Goal: Contribute content: Add original content to the website for others to see

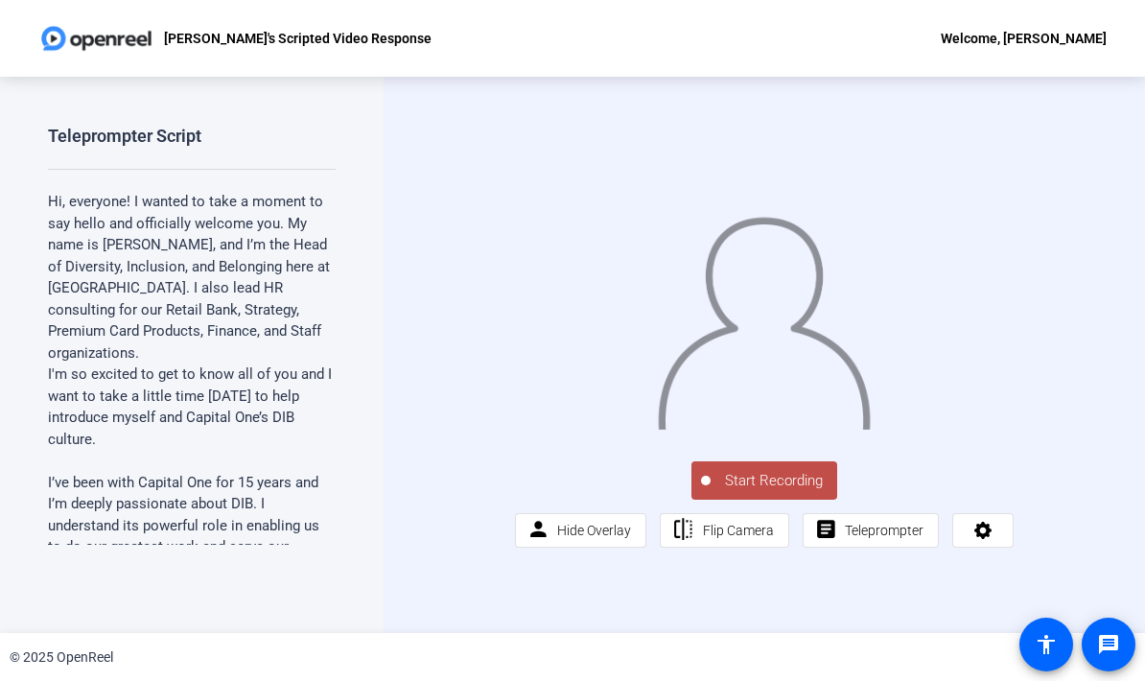
click at [786, 492] on span "Start Recording" at bounding box center [774, 481] width 127 height 22
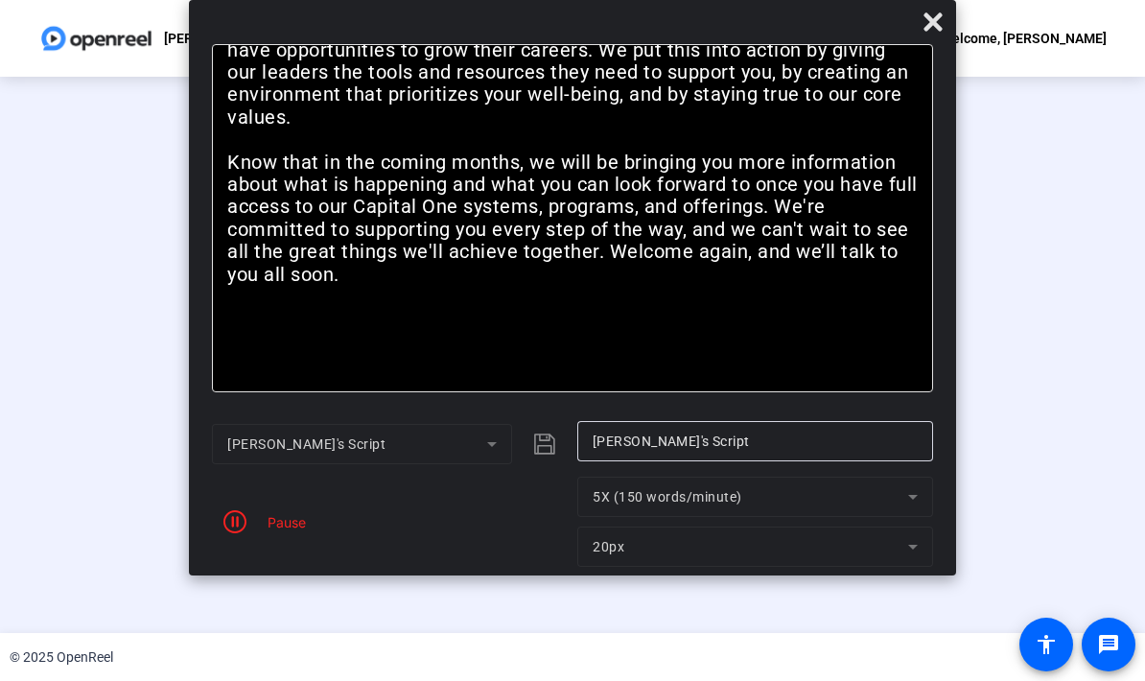
click at [300, 526] on div "Pause" at bounding box center [282, 522] width 48 height 20
click at [257, 522] on span "button" at bounding box center [235, 522] width 46 height 46
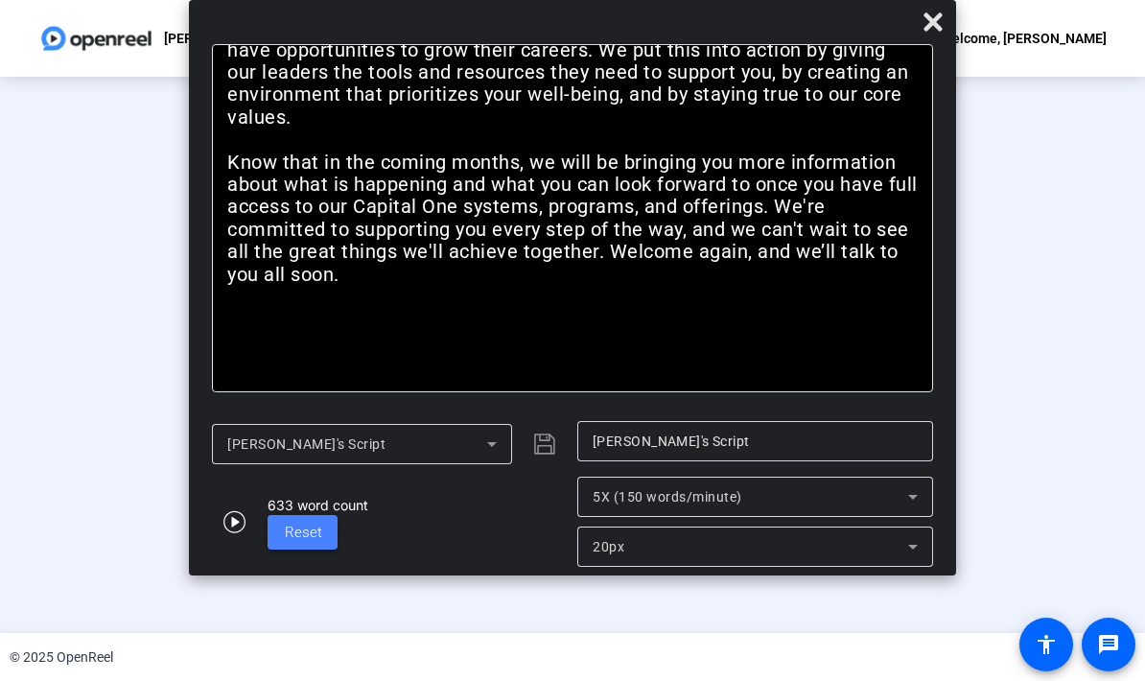
click at [311, 537] on span "Reset" at bounding box center [303, 532] width 37 height 17
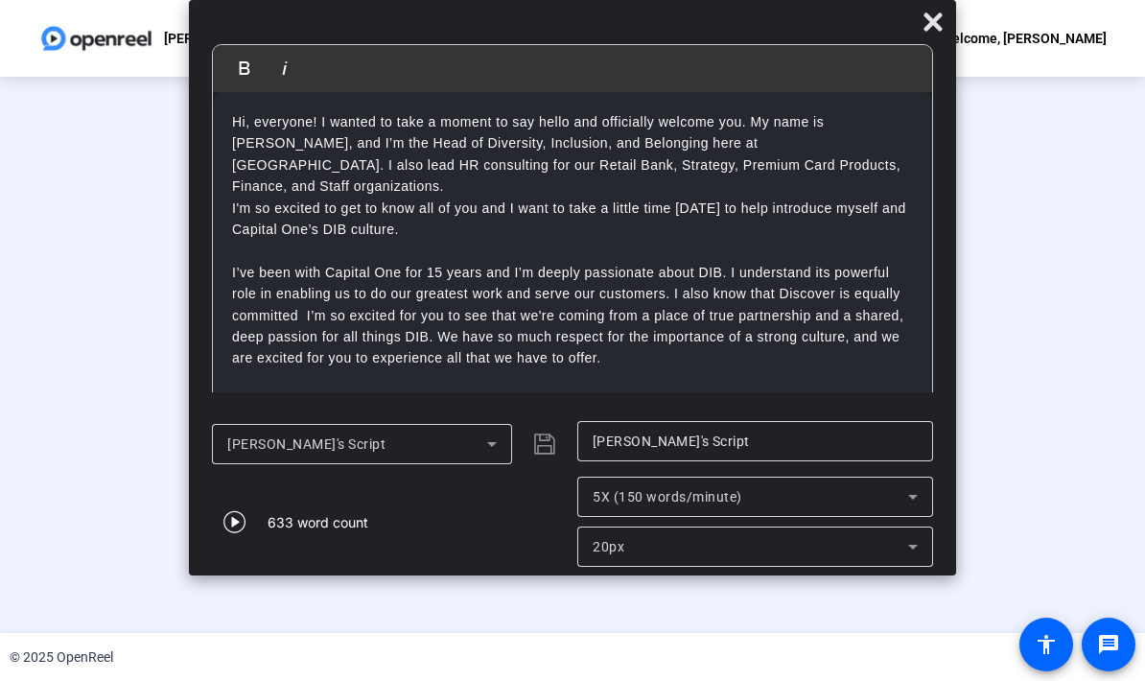
click at [591, 483] on div "Stop Recording" at bounding box center [582, 472] width 96 height 22
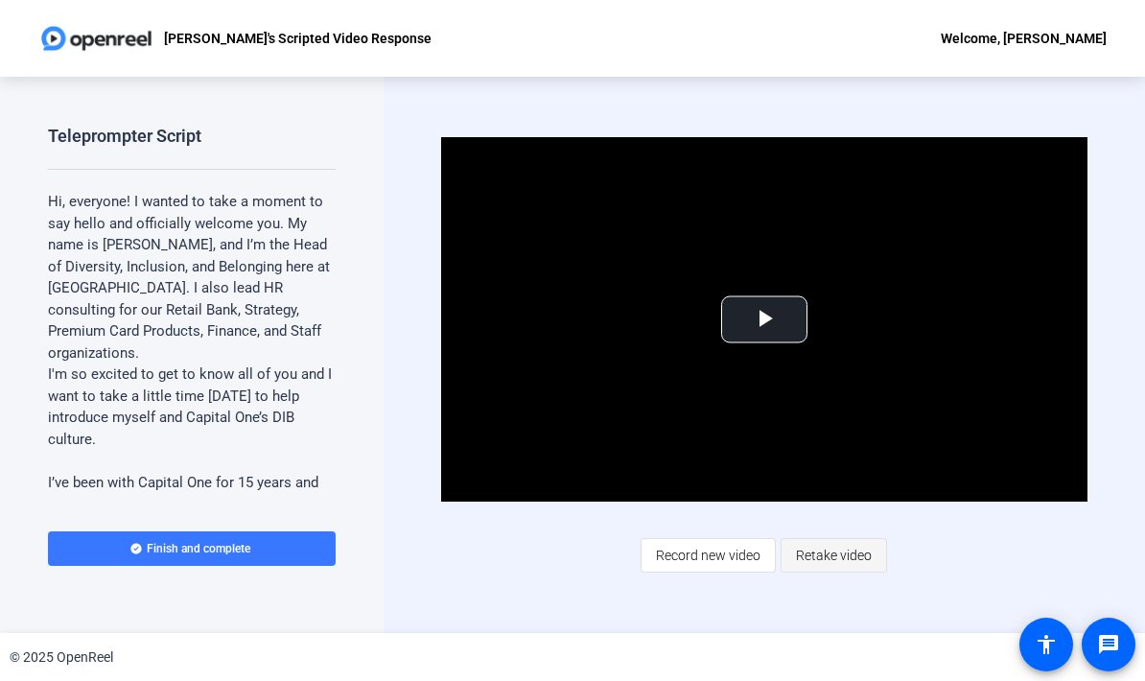
click at [833, 554] on span "Retake video" at bounding box center [834, 555] width 76 height 36
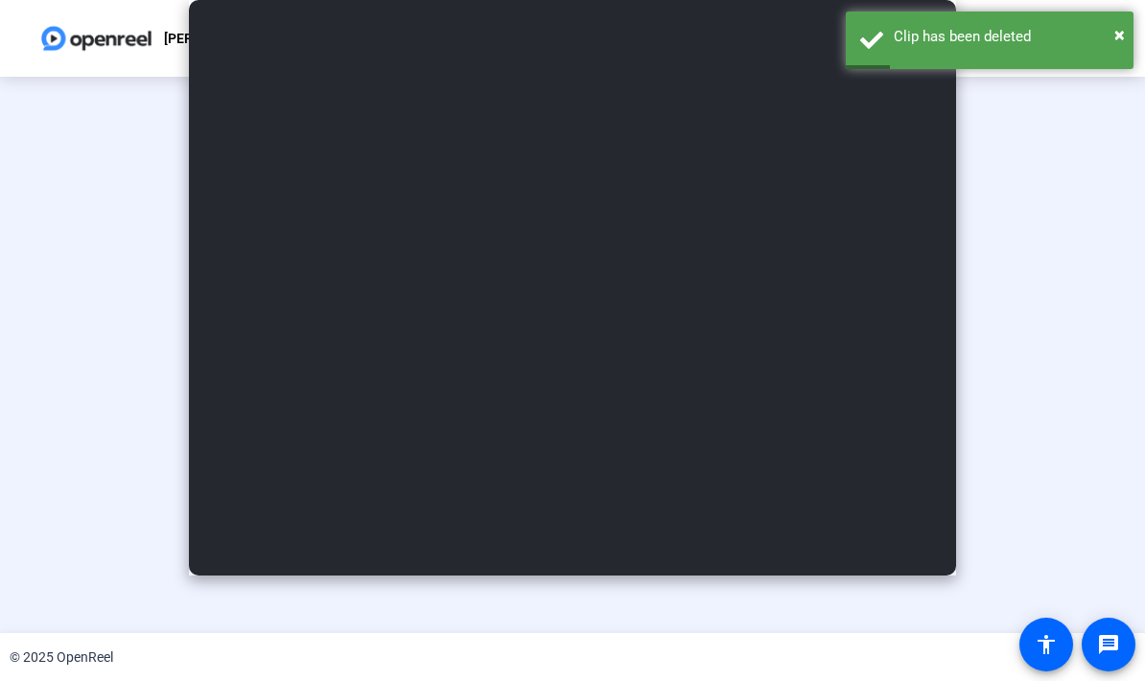
type input "[PERSON_NAME]'s Script"
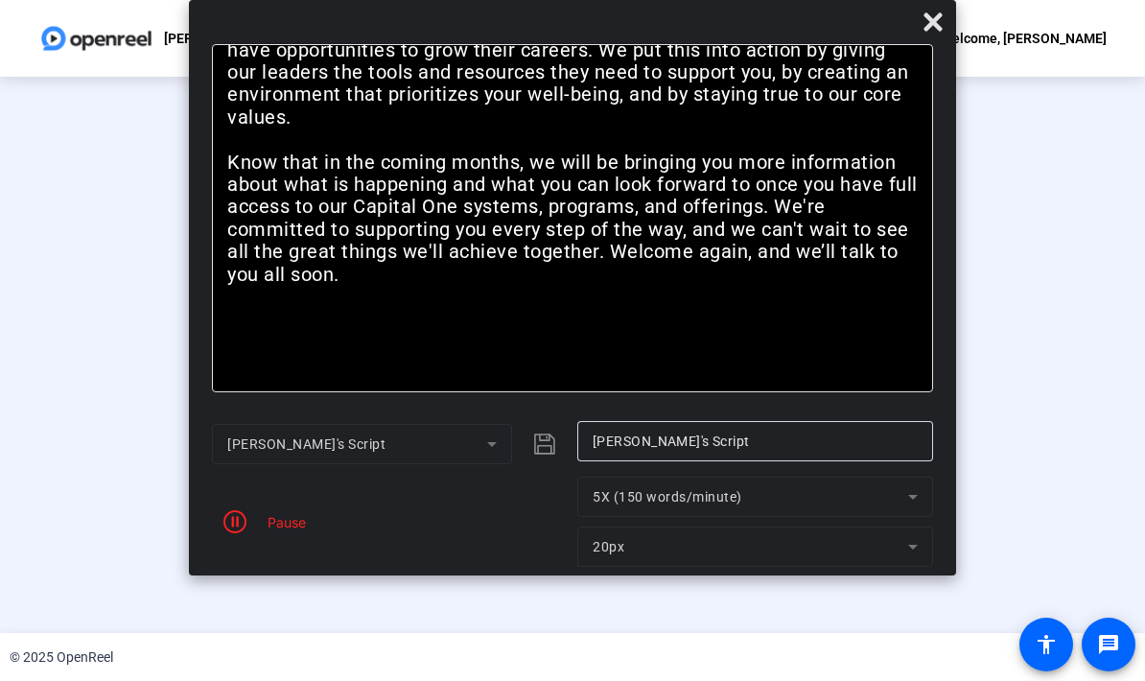
click at [910, 509] on mat-form-field "5X (150 words/minute)" at bounding box center [755, 497] width 356 height 40
click at [918, 501] on mat-form-field "5X (150 words/minute)" at bounding box center [755, 497] width 356 height 40
click at [589, 483] on div "Stop Recording" at bounding box center [582, 472] width 96 height 22
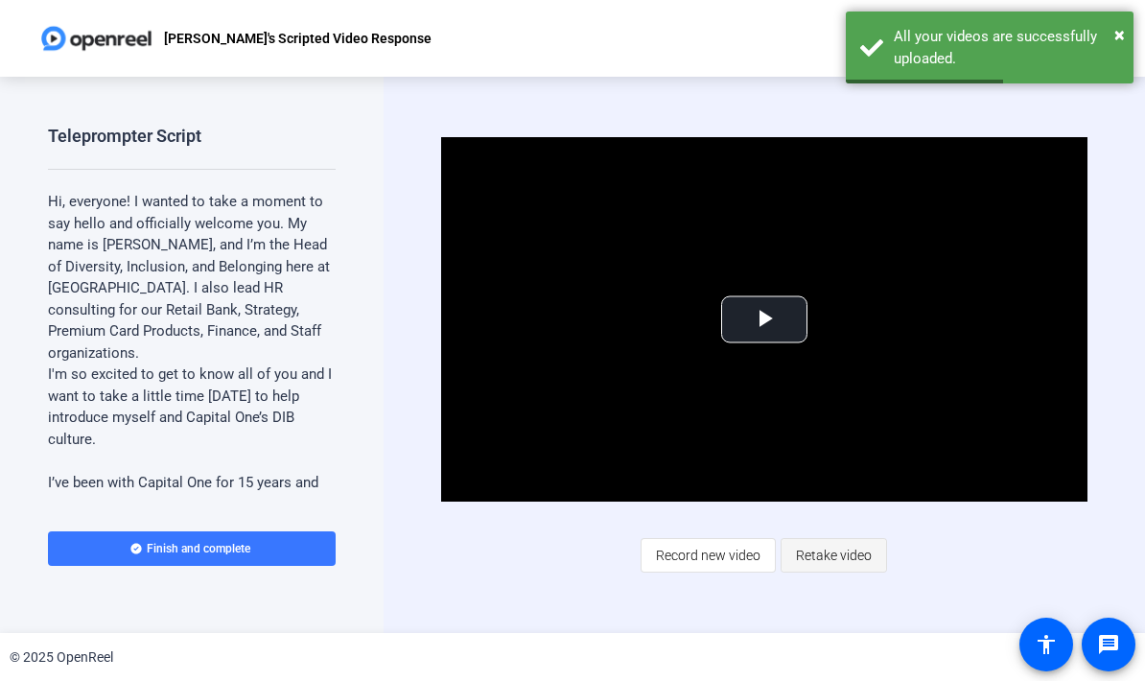
click at [857, 554] on span "Retake video" at bounding box center [834, 555] width 76 height 36
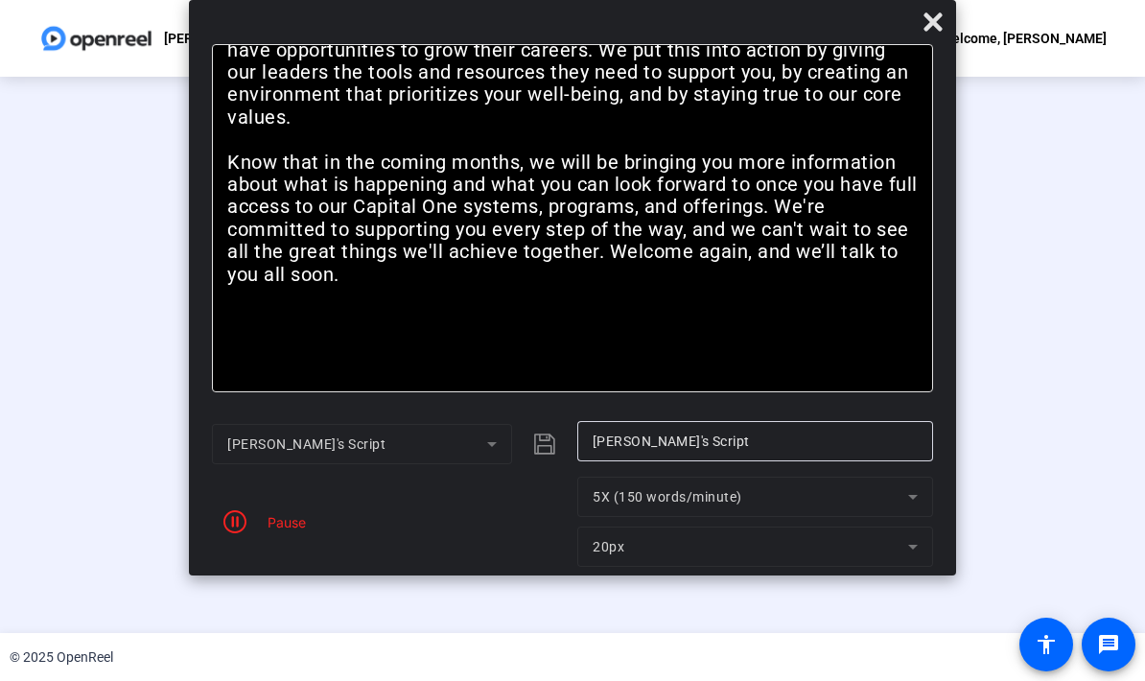
click at [893, 505] on mat-form-field "5X (150 words/minute)" at bounding box center [755, 497] width 356 height 40
click at [919, 506] on mat-form-field "5X (150 words/minute)" at bounding box center [755, 497] width 356 height 40
click at [251, 528] on span "button" at bounding box center [235, 522] width 46 height 46
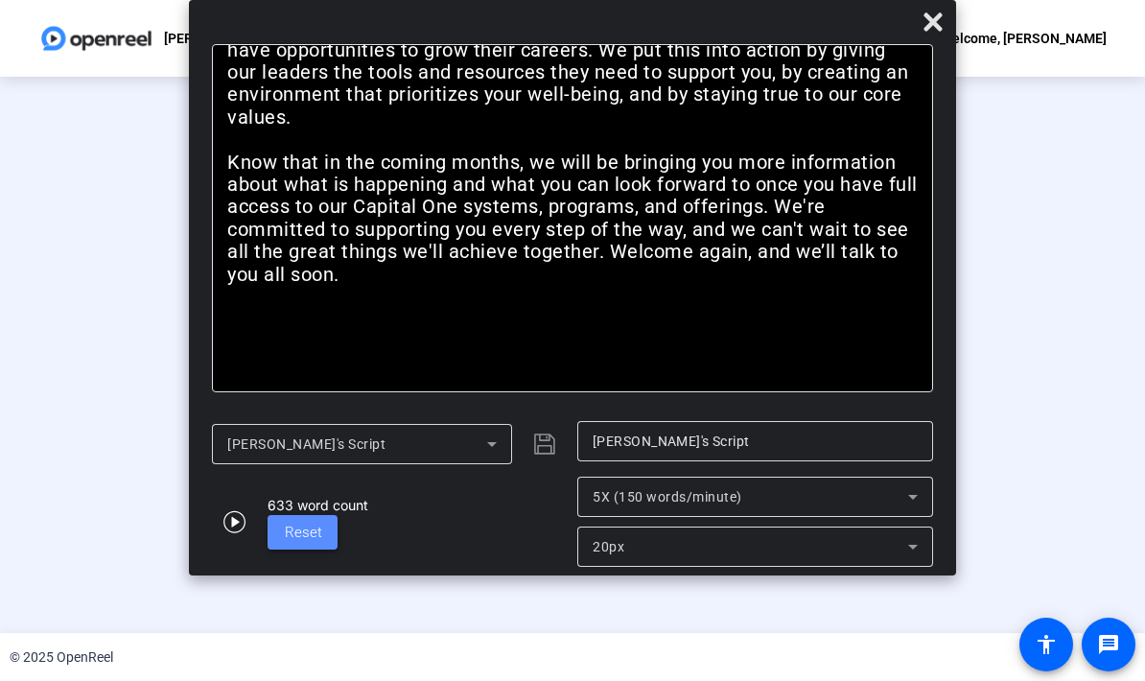
click at [314, 543] on span "Reset" at bounding box center [303, 533] width 37 height 22
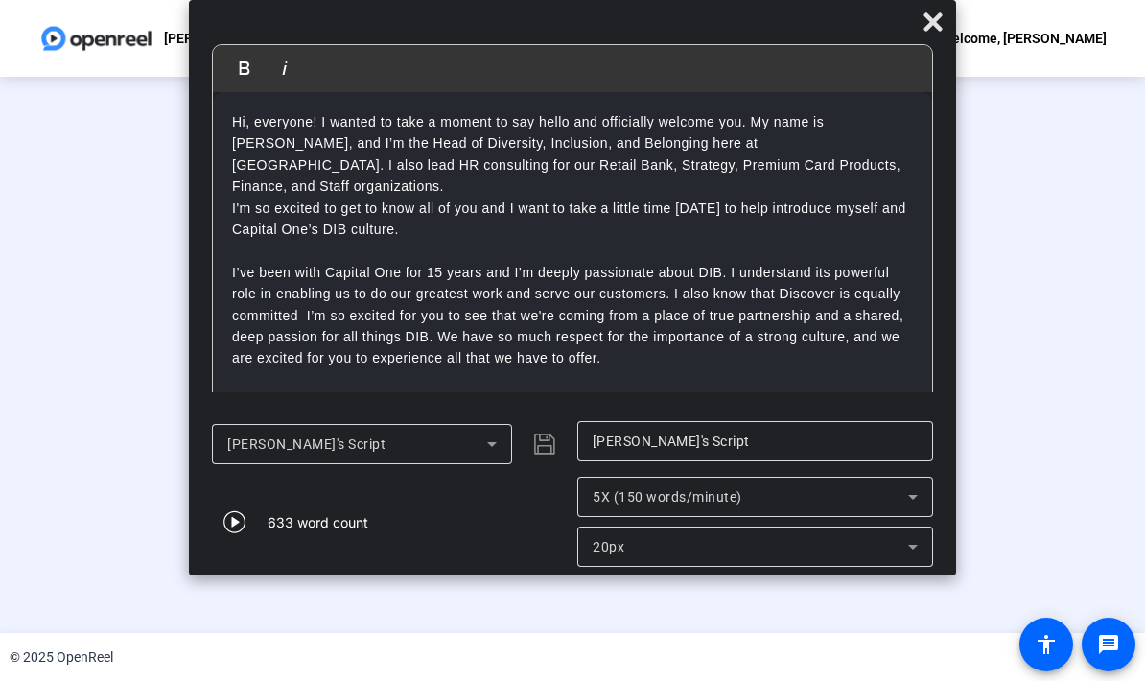
click at [602, 500] on div "00:00:06" at bounding box center [582, 490] width 96 height 17
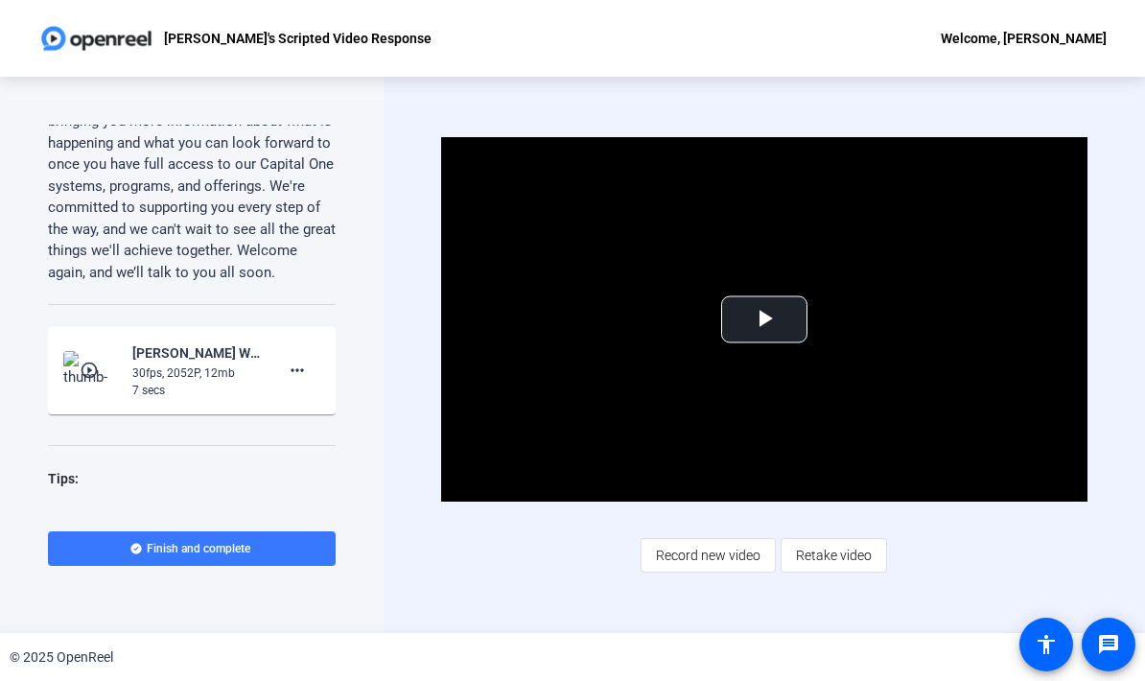
scroll to position [1979, 0]
click at [298, 360] on mat-icon "more_horiz" at bounding box center [297, 371] width 23 height 23
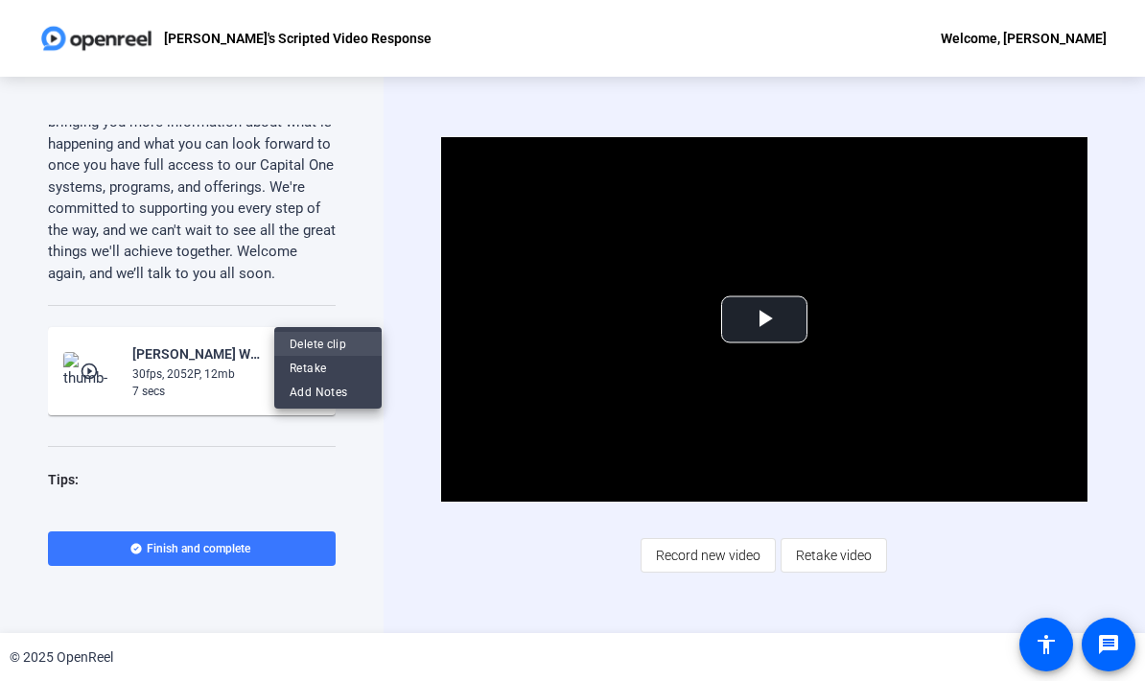
click at [332, 341] on span "Delete clip" at bounding box center [328, 344] width 77 height 23
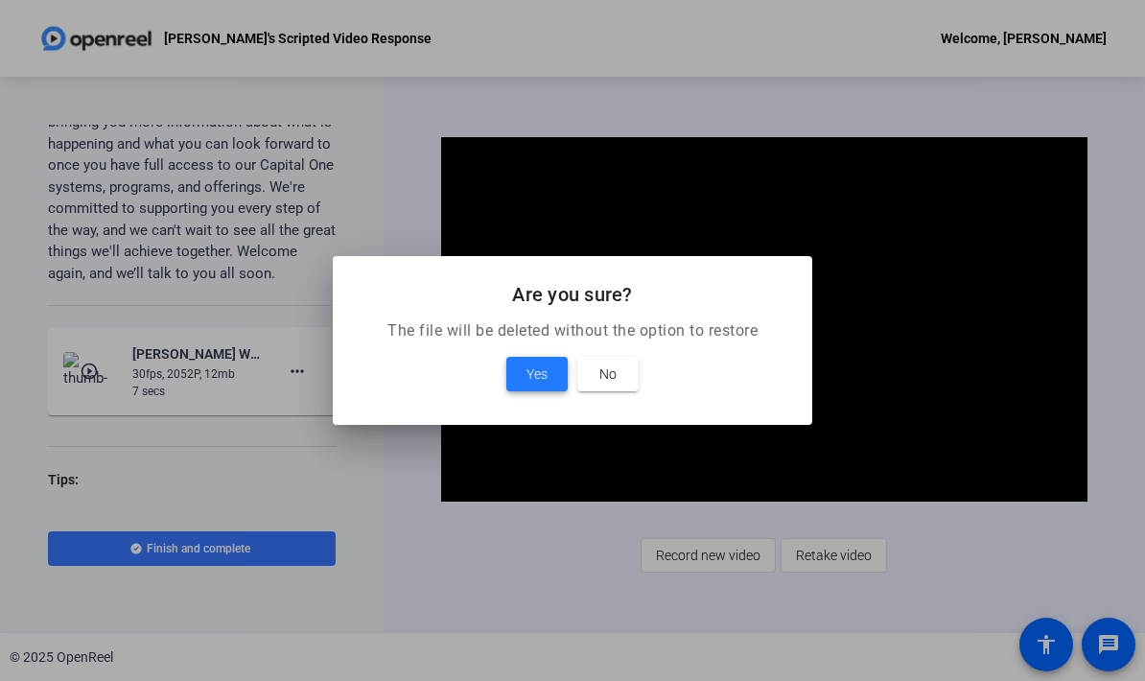
click at [544, 374] on span "Yes" at bounding box center [537, 374] width 21 height 23
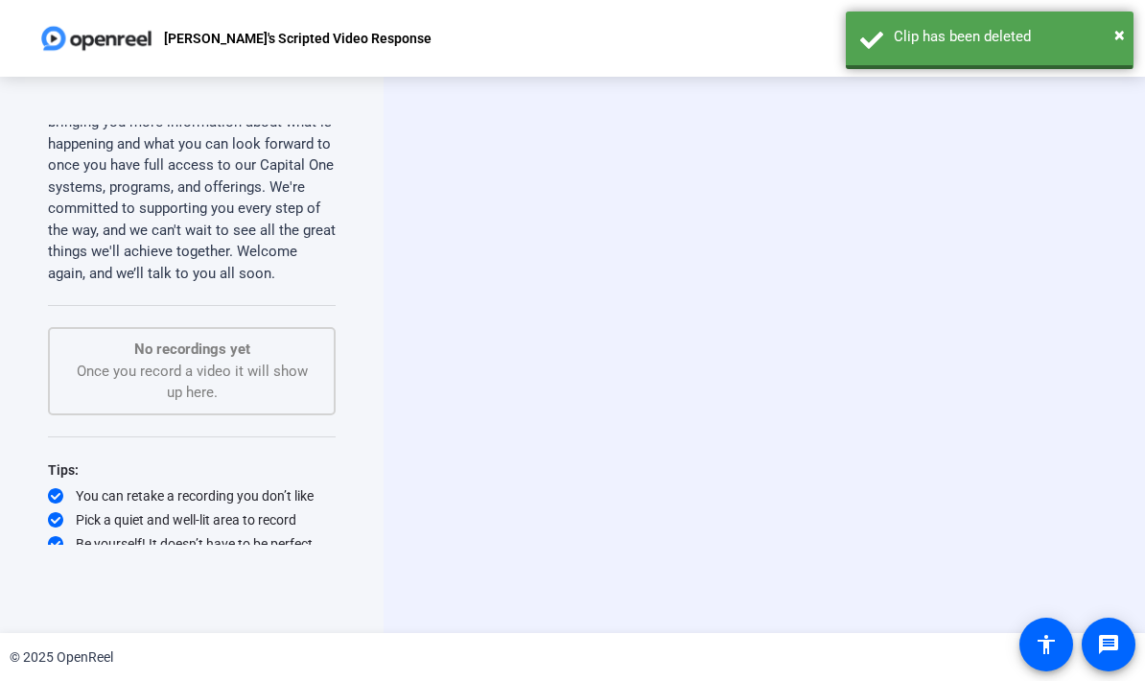
scroll to position [1918, 0]
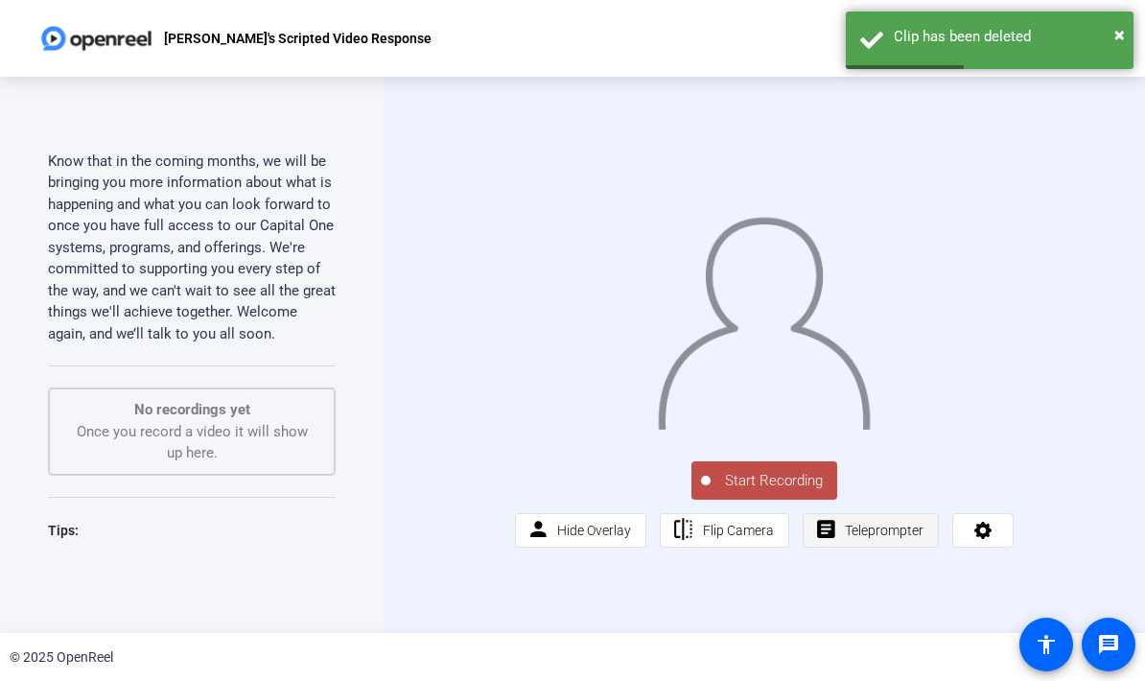
click at [880, 538] on span "Teleprompter" at bounding box center [884, 530] width 79 height 15
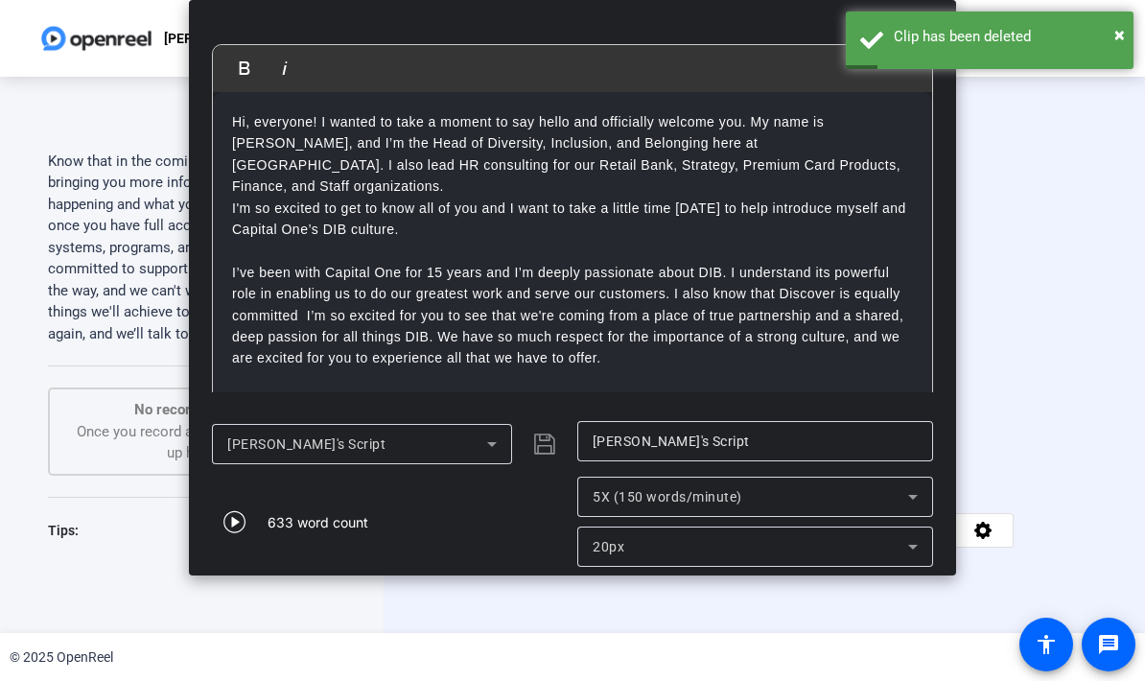
click at [922, 497] on icon at bounding box center [913, 496] width 23 height 23
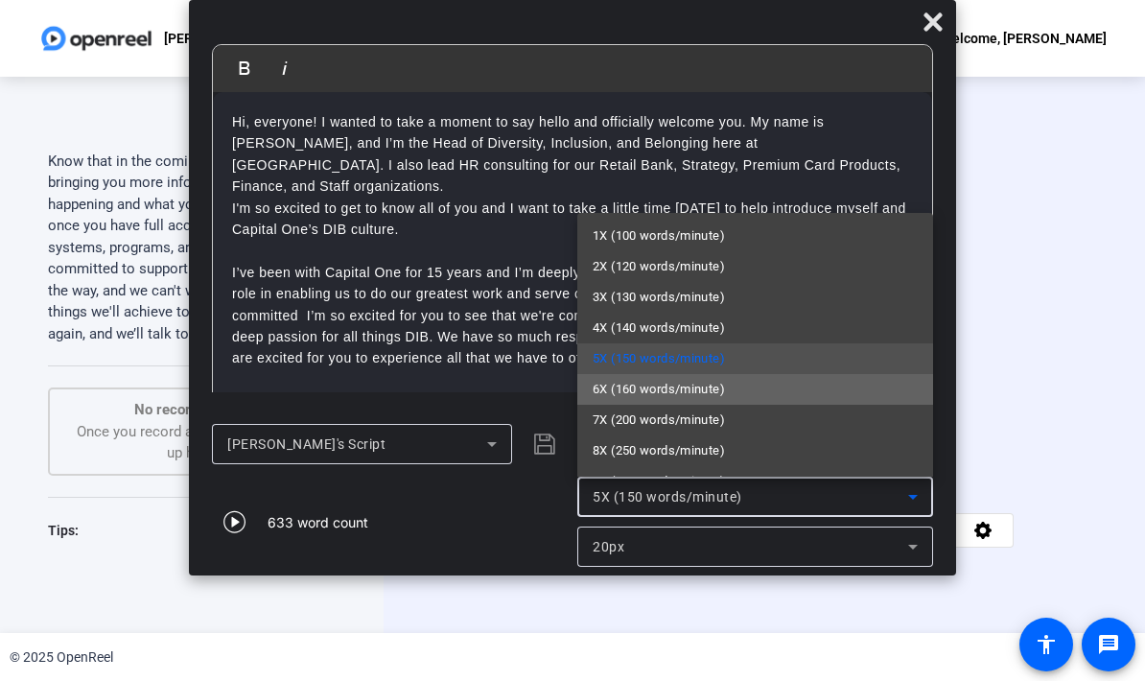
click at [757, 400] on mat-option "6X (160 words/minute)" at bounding box center [755, 389] width 356 height 31
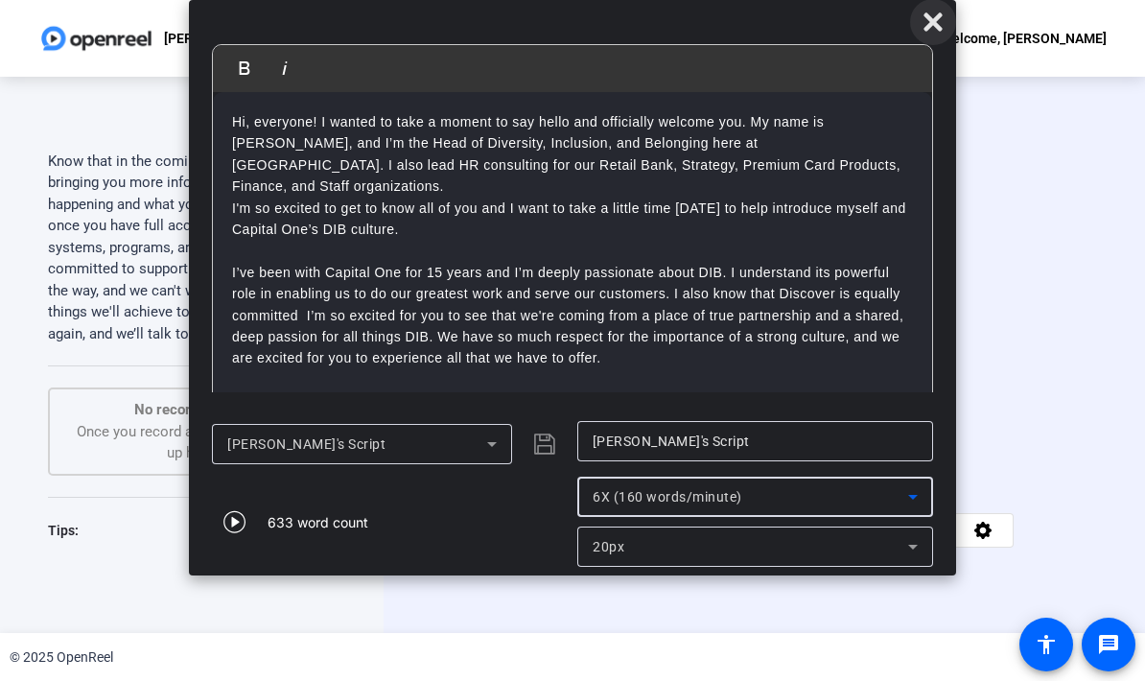
click at [943, 23] on icon at bounding box center [933, 22] width 23 height 23
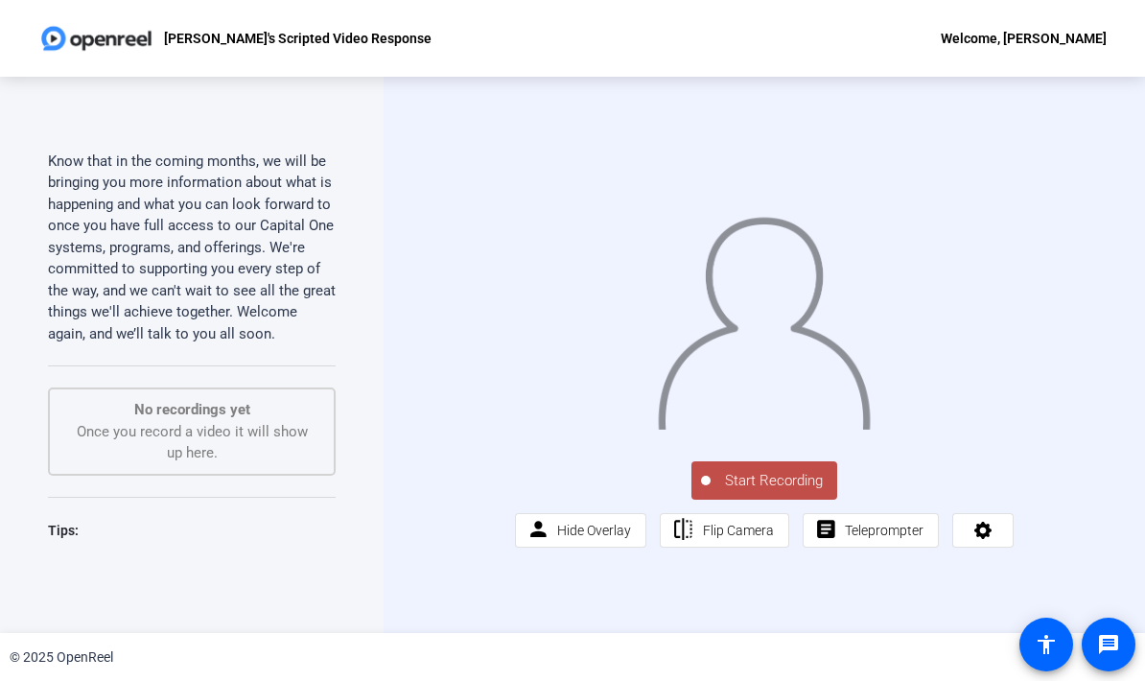
click at [773, 492] on span "Start Recording" at bounding box center [774, 481] width 127 height 22
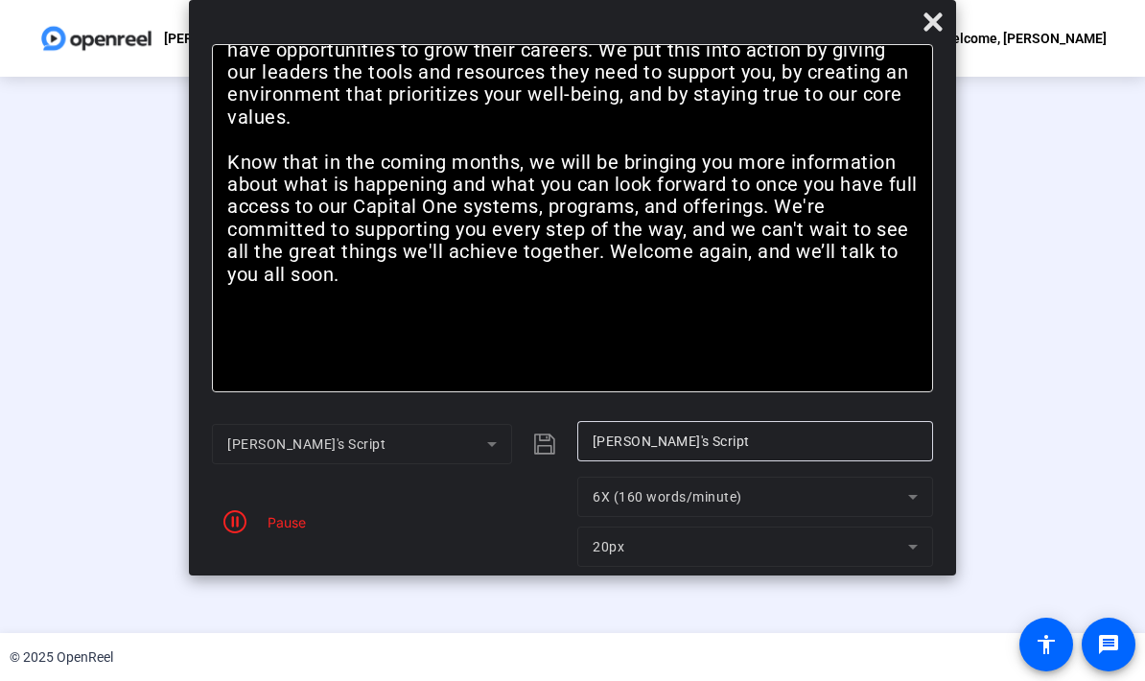
click at [570, 500] on div "00:00:53" at bounding box center [582, 490] width 96 height 17
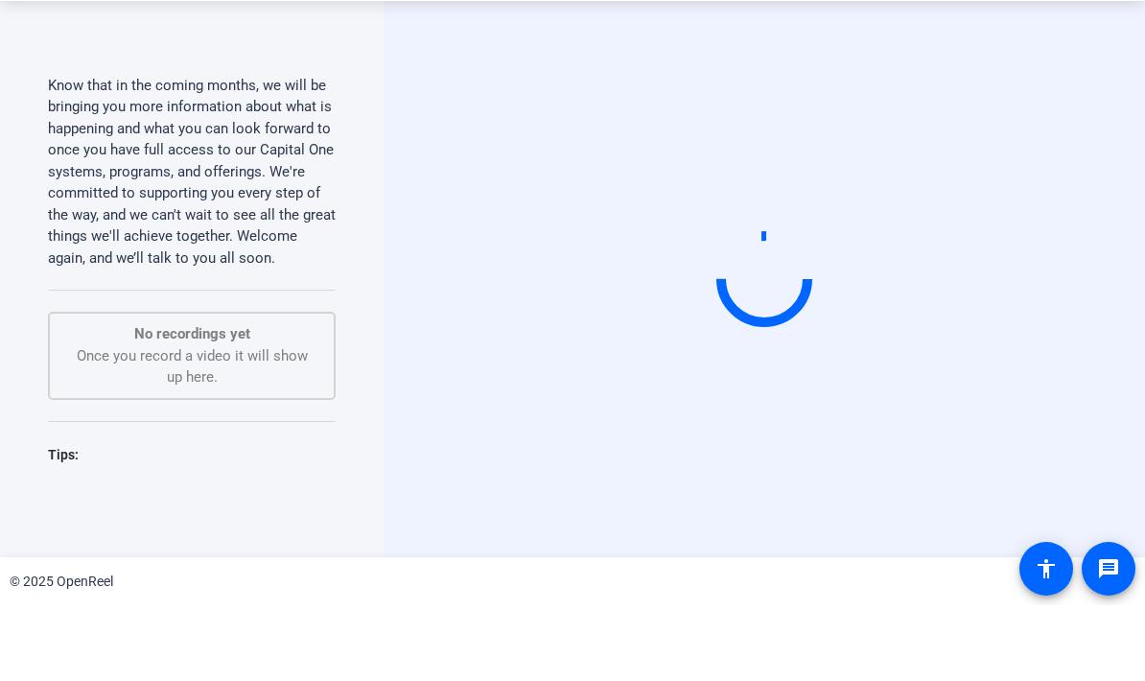
scroll to position [0, 0]
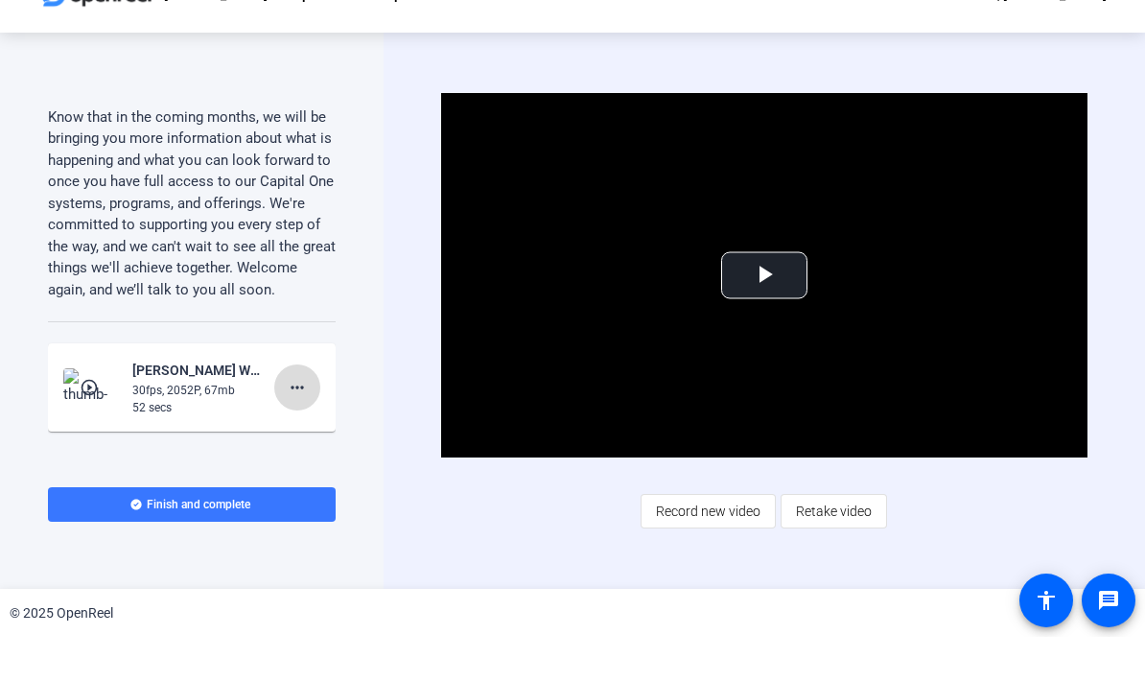
click at [316, 409] on span at bounding box center [297, 432] width 46 height 46
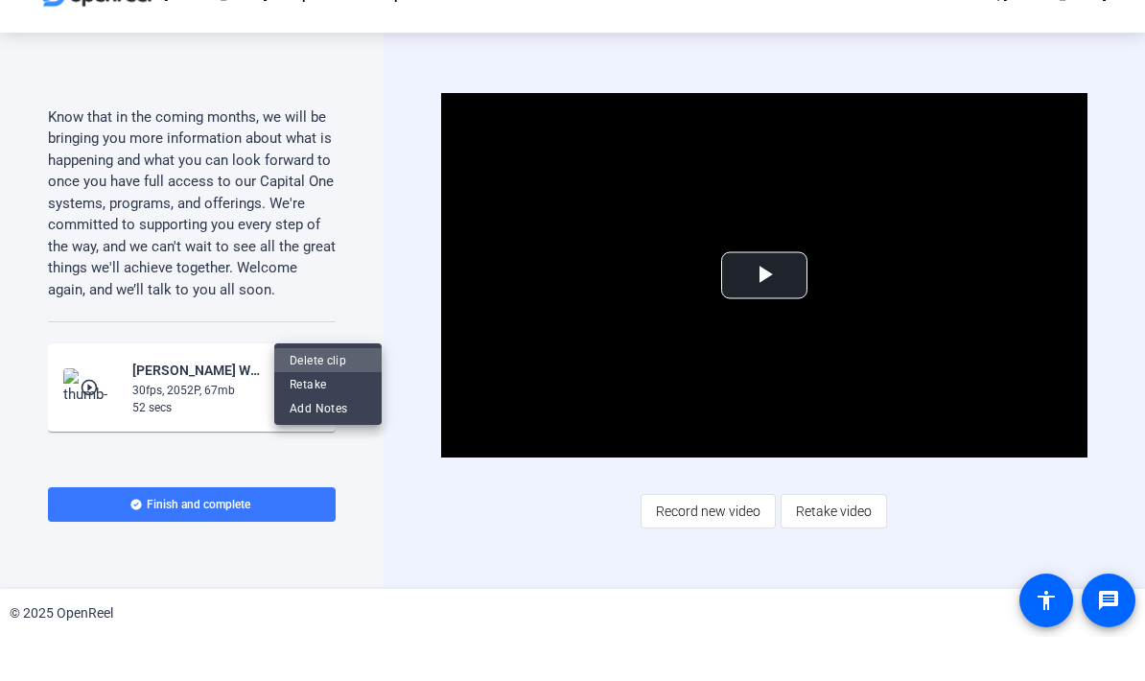
click at [329, 393] on span "Delete clip" at bounding box center [328, 404] width 77 height 23
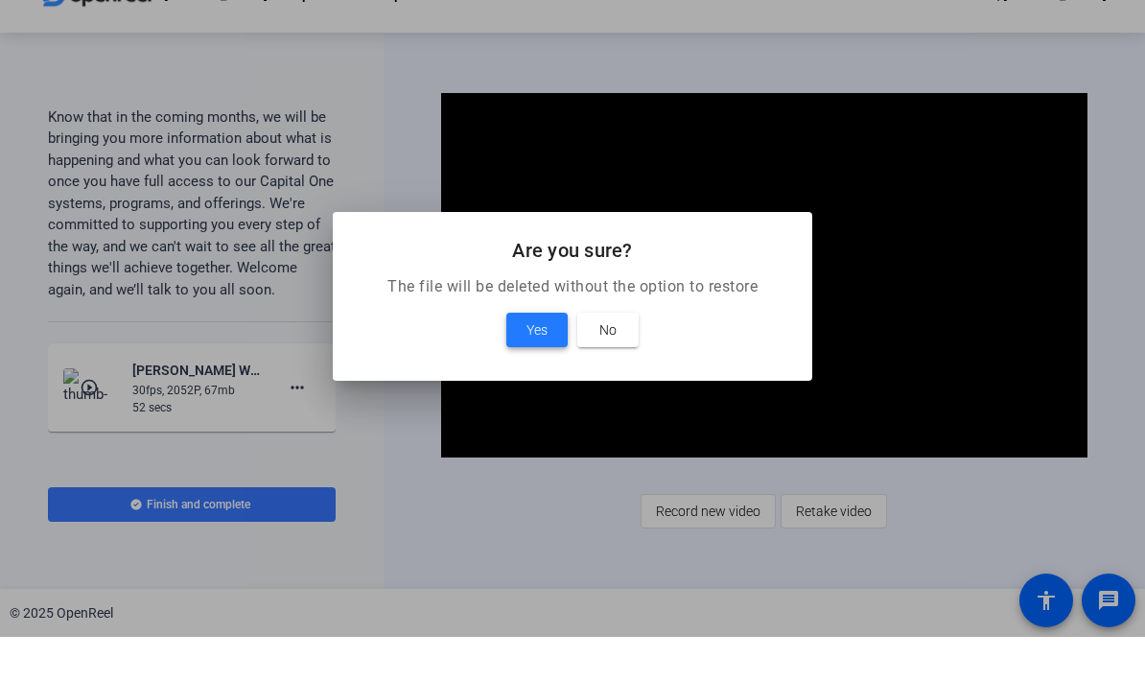
click at [538, 363] on span "Yes" at bounding box center [537, 374] width 21 height 23
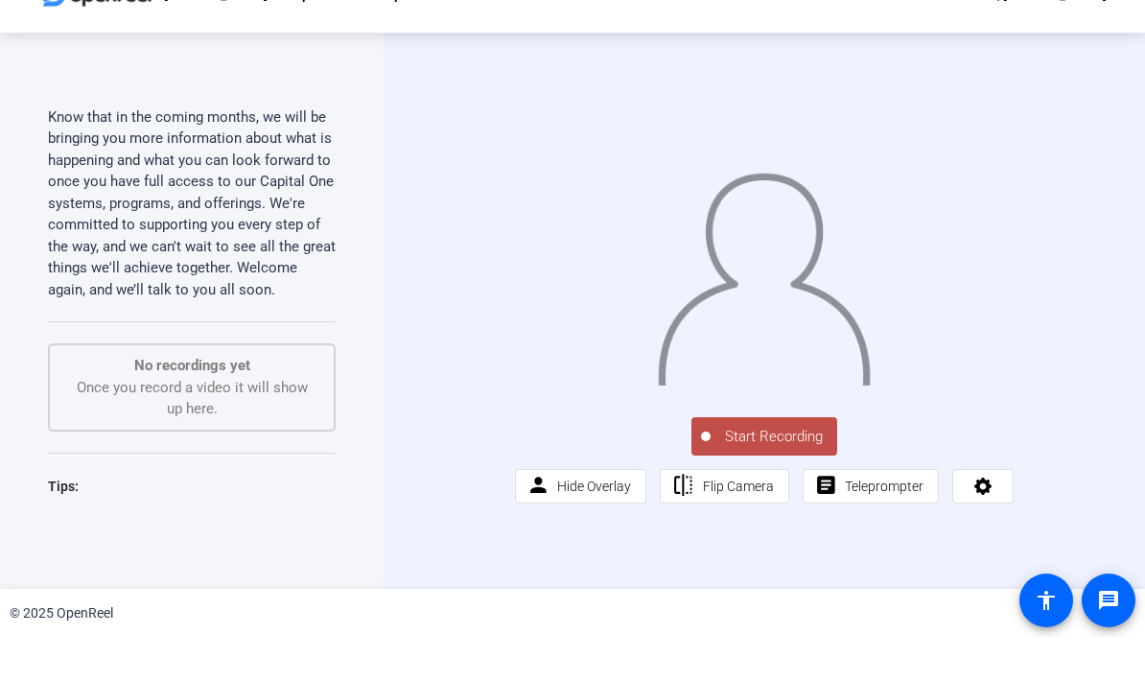
click at [777, 481] on span "Start Recording" at bounding box center [774, 481] width 127 height 22
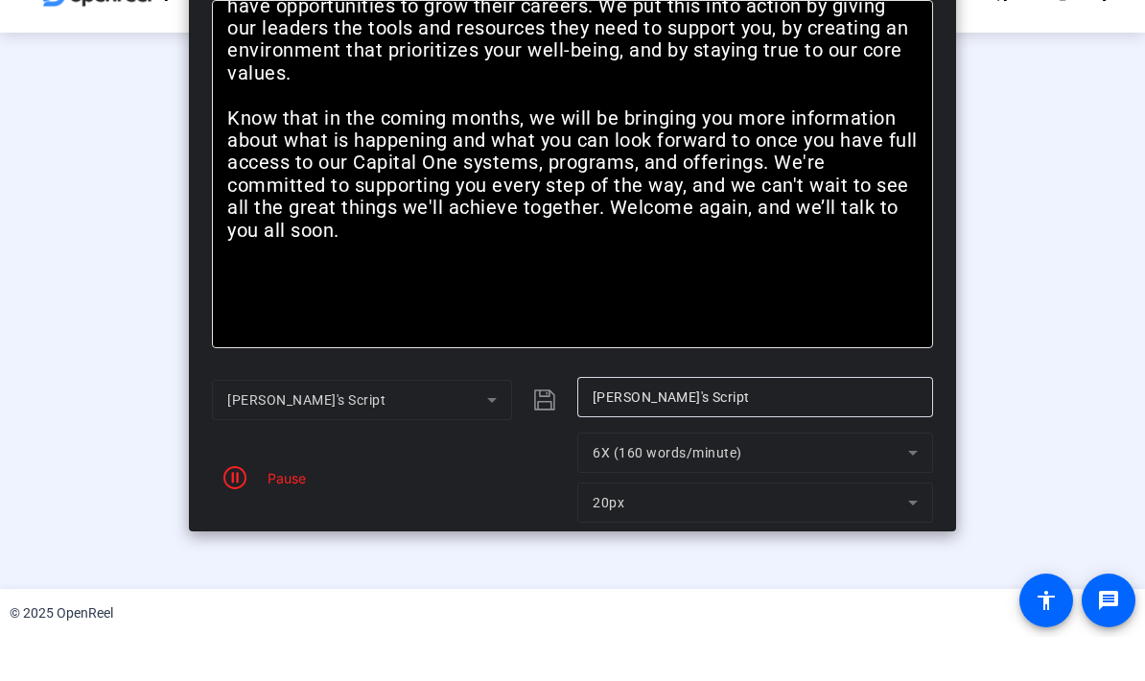
click at [583, 483] on div "Stop Recording" at bounding box center [582, 472] width 96 height 22
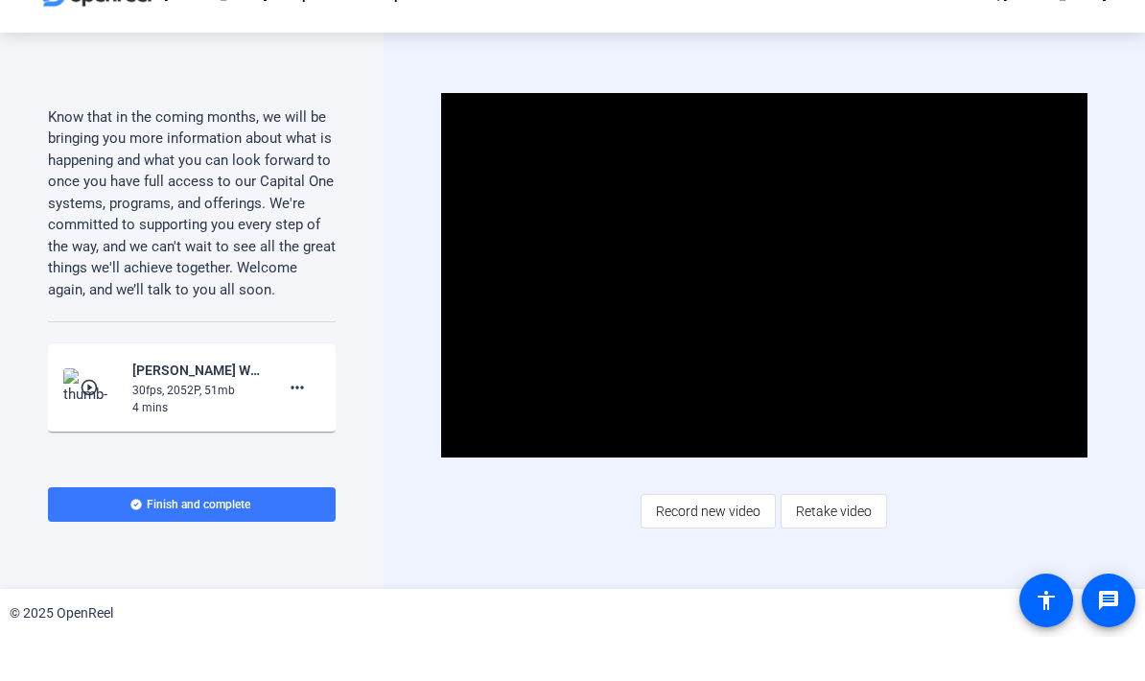
click at [562, 526] on div "Video Player is loading. Play Video Pause Mute Current Time 1:20 / Duration 4:1…" at bounding box center [764, 354] width 647 height 434
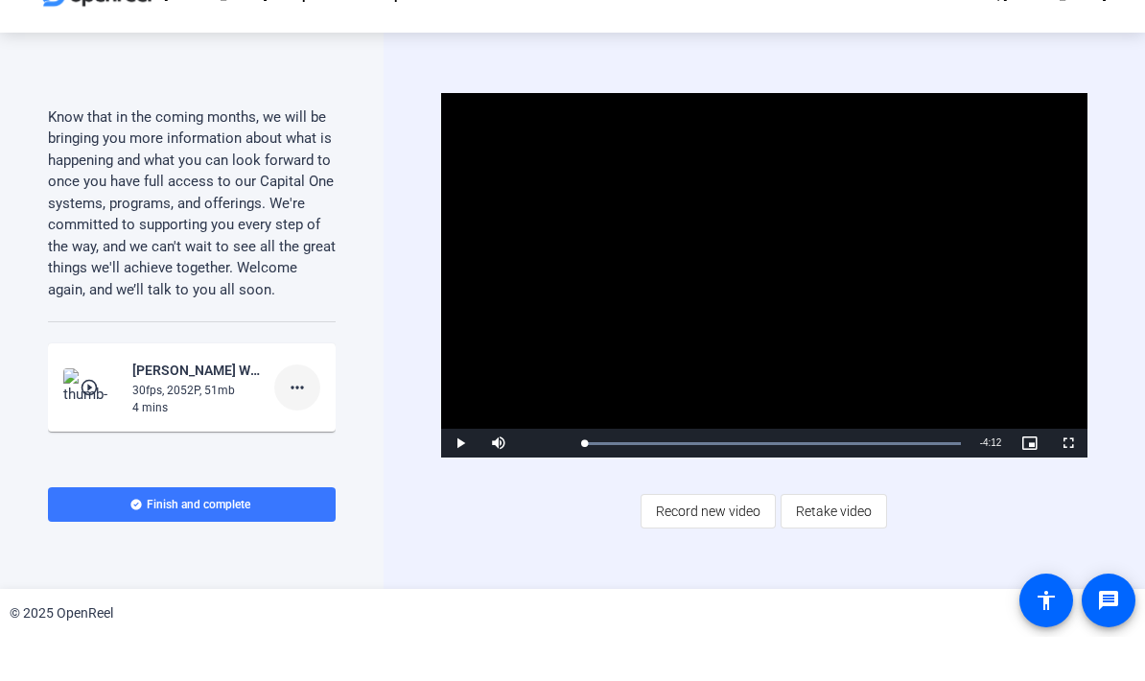
click at [307, 420] on mat-icon "more_horiz" at bounding box center [297, 431] width 23 height 23
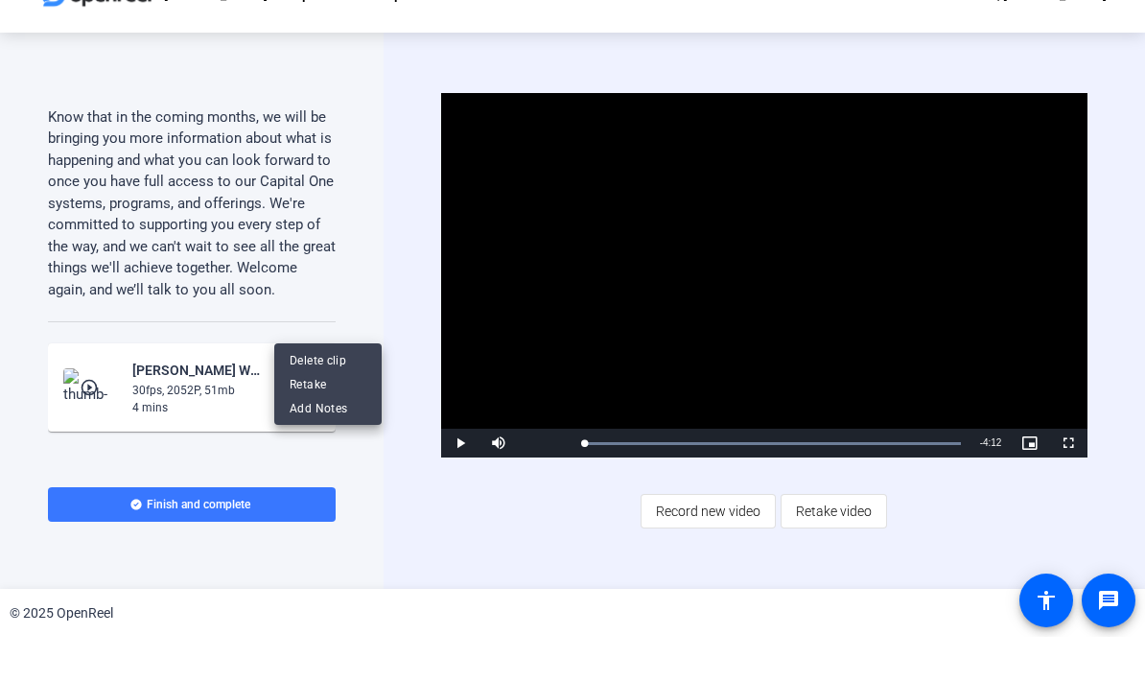
click at [354, 393] on span "Delete clip" at bounding box center [328, 404] width 77 height 23
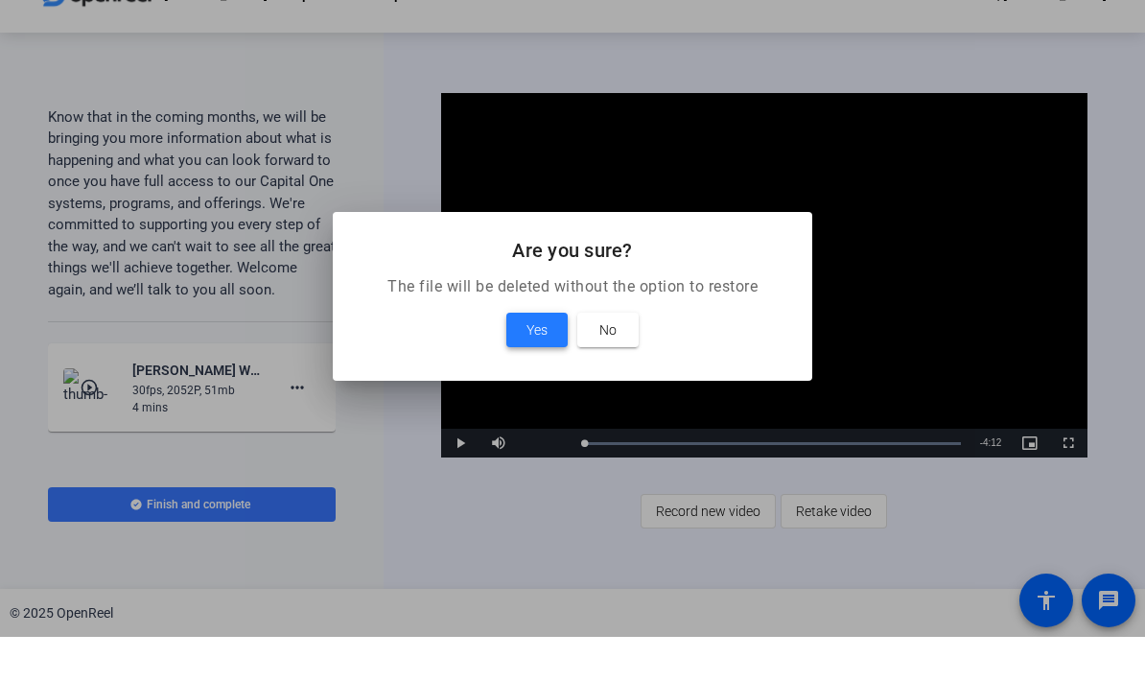
click at [523, 351] on span at bounding box center [536, 374] width 61 height 46
